Goal: Find specific page/section: Find specific page/section

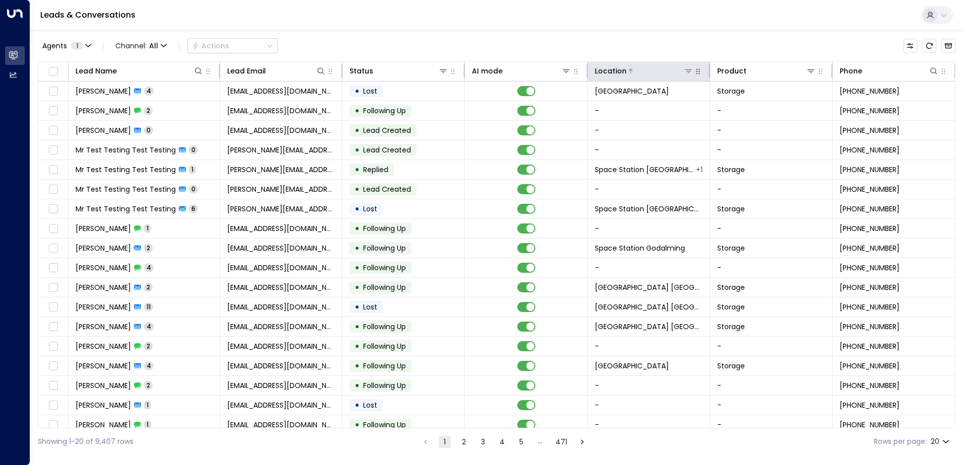
click at [689, 71] on icon at bounding box center [688, 71] width 8 height 8
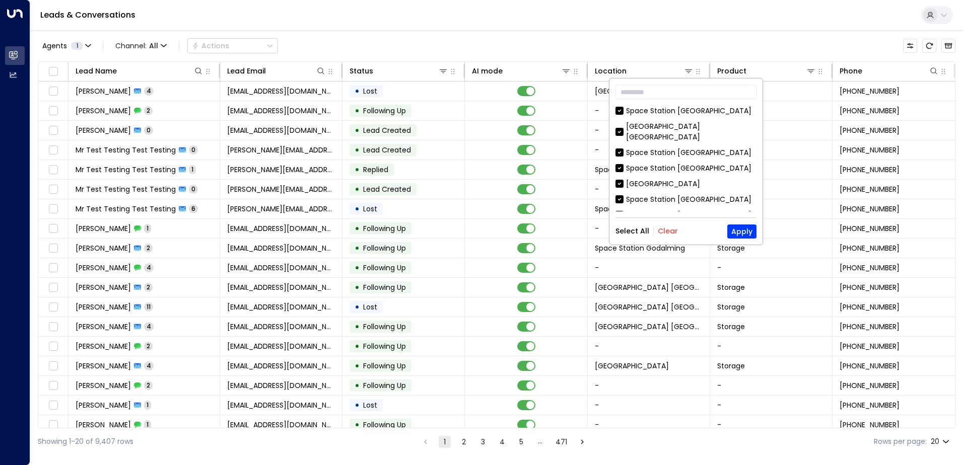
click at [671, 232] on button "Clear" at bounding box center [668, 231] width 20 height 8
click at [693, 131] on div "[GEOGRAPHIC_DATA] [GEOGRAPHIC_DATA] [GEOGRAPHIC_DATA] [GEOGRAPHIC_DATA] [GEOGRA…" at bounding box center [685, 159] width 141 height 106
click at [693, 128] on div "[GEOGRAPHIC_DATA] [GEOGRAPHIC_DATA]" at bounding box center [691, 131] width 130 height 21
click at [736, 226] on button "Apply" at bounding box center [741, 232] width 29 height 14
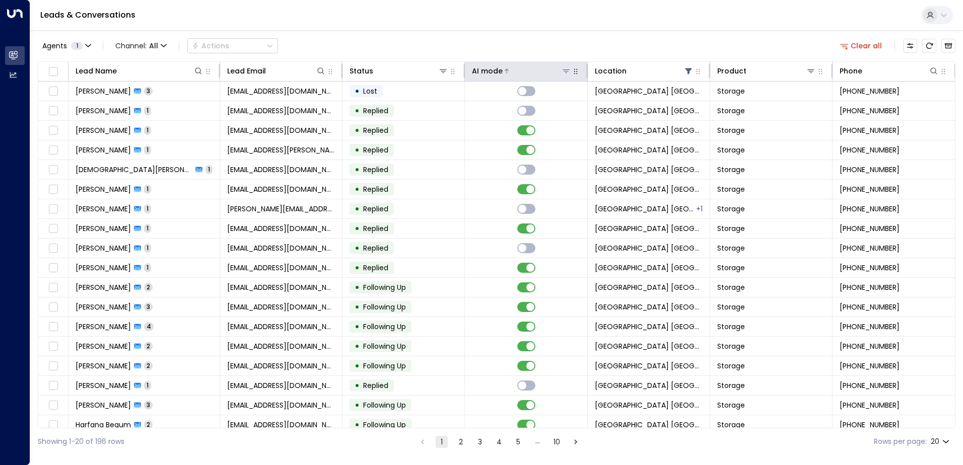
click at [531, 66] on div at bounding box center [537, 71] width 68 height 10
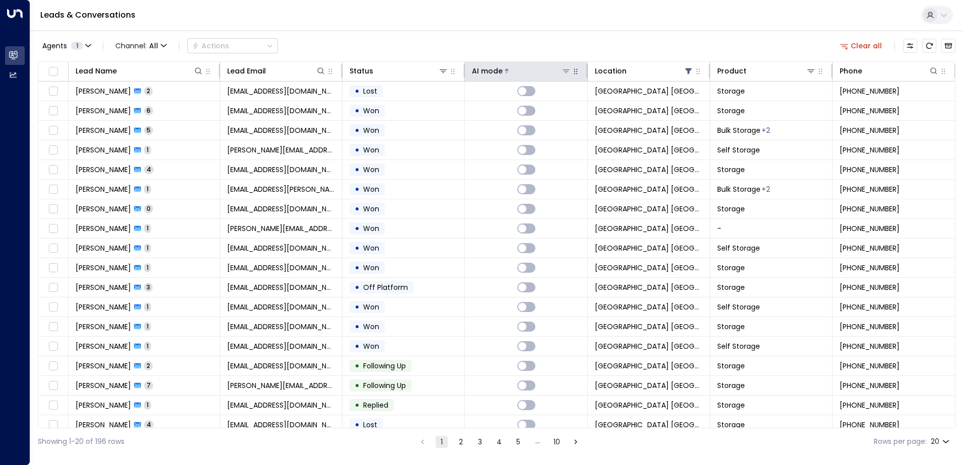
click at [524, 72] on div at bounding box center [537, 71] width 68 height 10
